Goal: Task Accomplishment & Management: Manage account settings

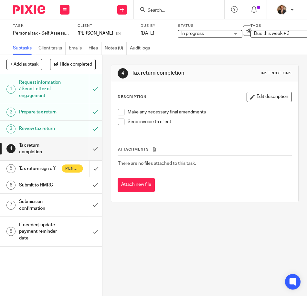
click at [175, 6] on form at bounding box center [181, 9] width 69 height 8
click at [164, 9] on input "Search" at bounding box center [176, 11] width 58 height 6
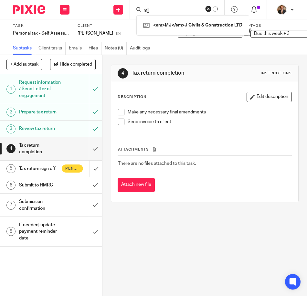
type input "mjj"
click button "submit" at bounding box center [0, 0] width 0 height 0
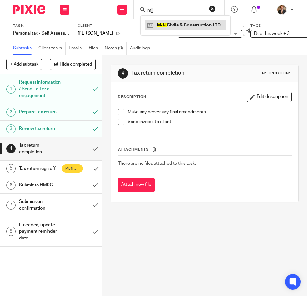
click at [215, 27] on link at bounding box center [185, 25] width 80 height 10
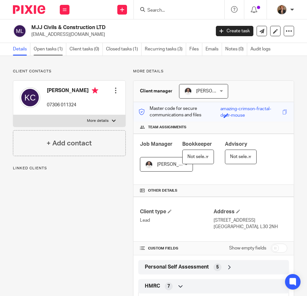
click at [49, 49] on link "Open tasks (1)" at bounding box center [50, 49] width 33 height 13
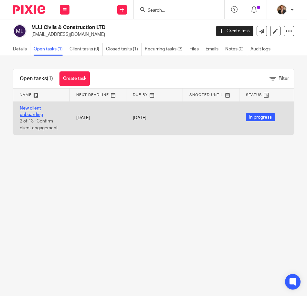
click at [28, 108] on link "New client onboarding" at bounding box center [31, 111] width 23 height 11
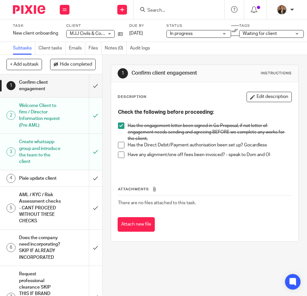
click at [66, 179] on div "Pixie update client" at bounding box center [50, 178] width 63 height 10
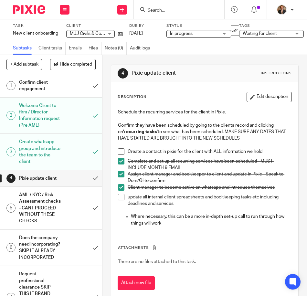
scroll to position [19, 0]
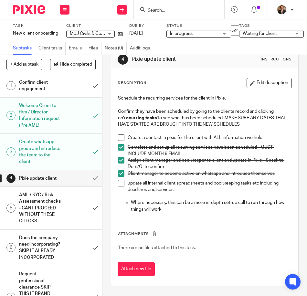
click at [54, 118] on h1 "Welcome Client to firm / Director Information request (Pre AML)" at bounding box center [40, 115] width 42 height 29
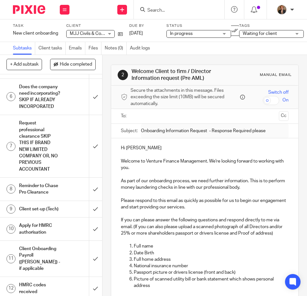
scroll to position [129, 0]
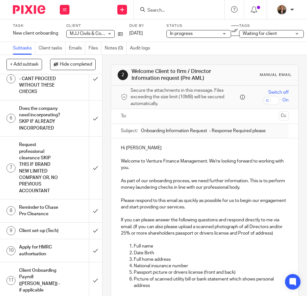
click at [53, 196] on h1 "Request professional clearance SKIP THIS IF BRAND NEW LIMITED COMPANY OR, NO PR…" at bounding box center [40, 168] width 42 height 56
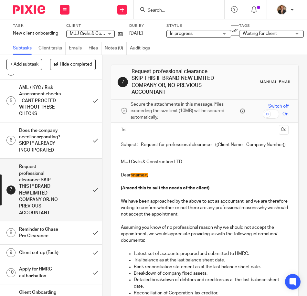
scroll to position [108, 0]
click at [120, 34] on icon at bounding box center [120, 34] width 5 height 5
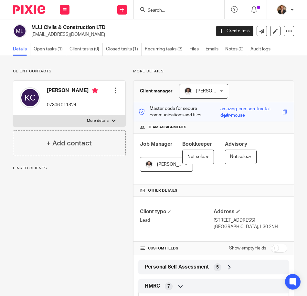
click at [104, 120] on p "More details" at bounding box center [98, 120] width 22 height 5
click at [13, 115] on input "More details" at bounding box center [13, 115] width 0 height 0
checkbox input "true"
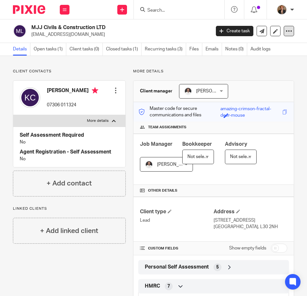
click at [284, 30] on div at bounding box center [289, 31] width 10 height 10
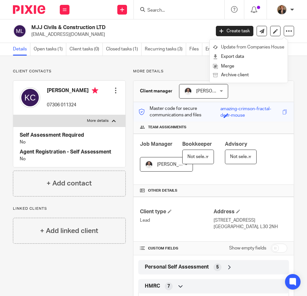
click at [281, 48] on link "Update from Companies House" at bounding box center [248, 47] width 71 height 9
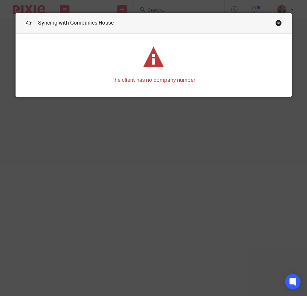
click at [278, 18] on div "Syncing with Companies House" at bounding box center [154, 23] width 276 height 20
click at [276, 21] on link "Close this dialog window" at bounding box center [278, 24] width 6 height 9
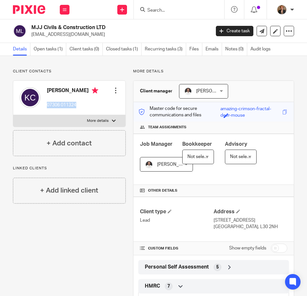
drag, startPoint x: 47, startPoint y: 104, endPoint x: 76, endPoint y: 104, distance: 29.7
click at [76, 104] on div "[PERSON_NAME] 07306 011324" at bounding box center [59, 97] width 78 height 27
click at [79, 105] on p "07306 011324" at bounding box center [72, 105] width 51 height 6
copy p "07306 011324"
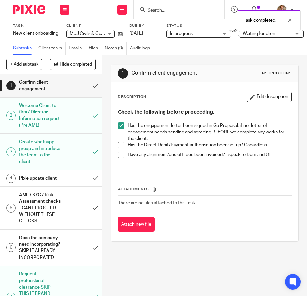
click at [58, 210] on div "AML / KYC / Risk Assessment checks - CANT PROCEED WITHOUT THESE CHECKS" at bounding box center [50, 208] width 63 height 36
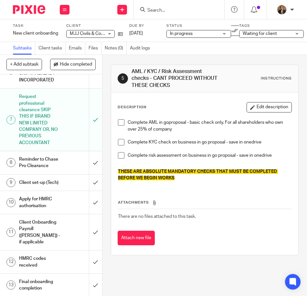
scroll to position [194, 0]
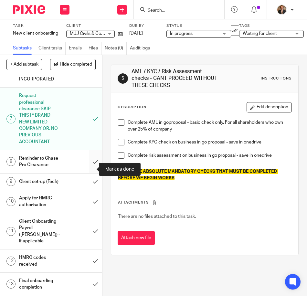
click at [90, 170] on input "submit" at bounding box center [51, 161] width 102 height 23
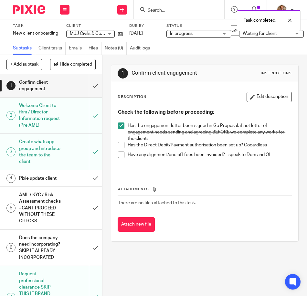
click at [41, 112] on h1 "Welcome Client to firm / Director Information request (Pre AML)" at bounding box center [40, 115] width 42 height 29
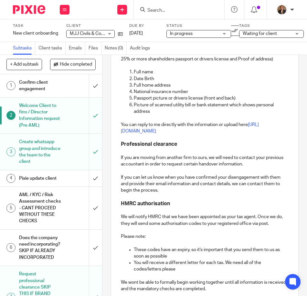
scroll to position [152, 0]
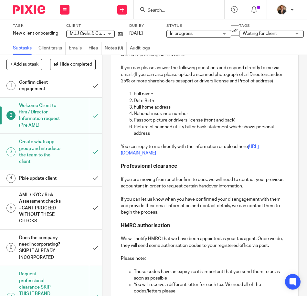
click at [43, 155] on h1 "Create whatsapp group and introduce the team to the client" at bounding box center [40, 151] width 42 height 29
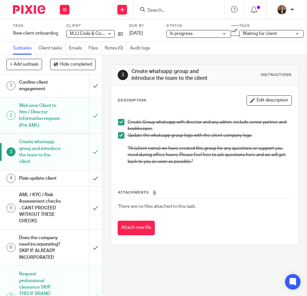
click at [118, 135] on span at bounding box center [121, 135] width 6 height 6
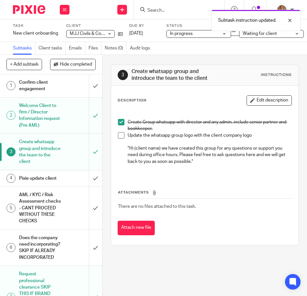
click at [119, 124] on span at bounding box center [121, 122] width 6 height 6
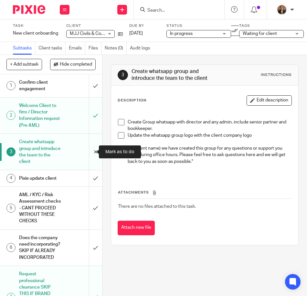
click at [87, 151] on input "submit" at bounding box center [51, 152] width 102 height 36
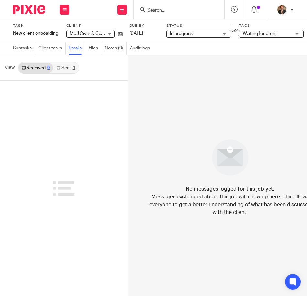
click at [70, 71] on link "Sent 1" at bounding box center [65, 68] width 25 height 10
